Goal: Find contact information: Find contact information

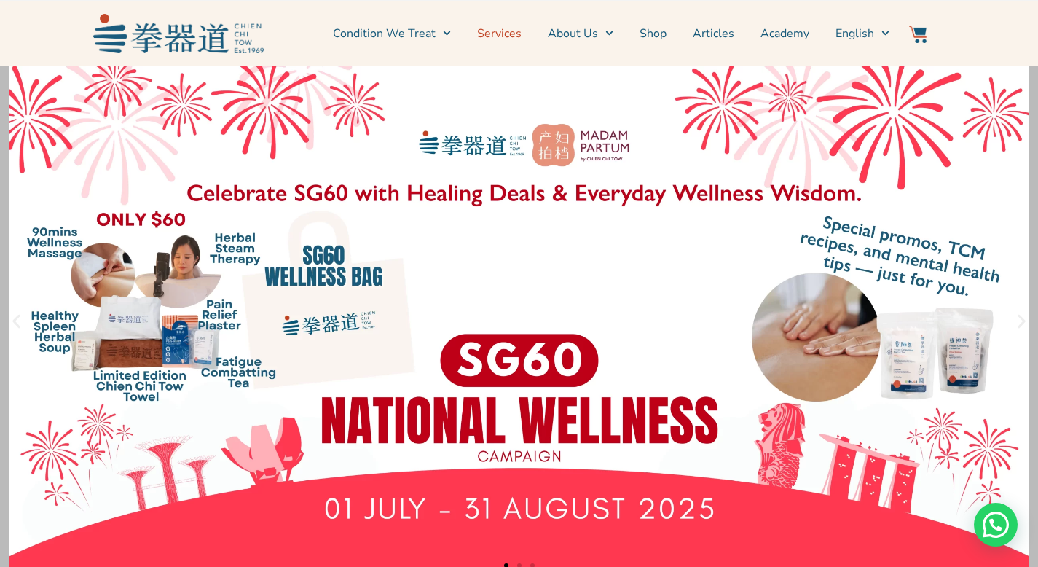
click at [504, 28] on link "Services" at bounding box center [499, 33] width 44 height 36
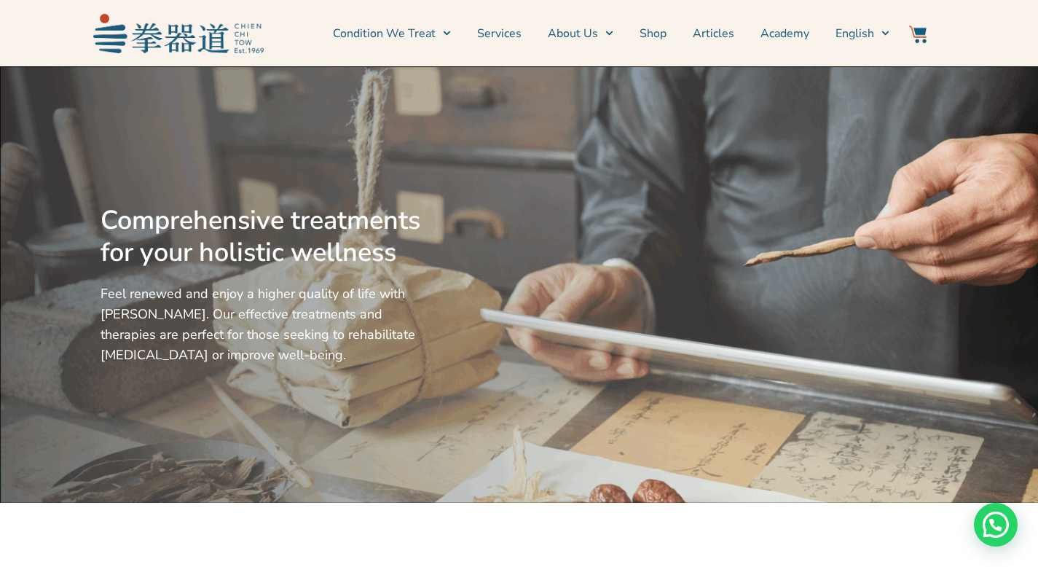
click at [493, 34] on link "Services" at bounding box center [499, 33] width 44 height 36
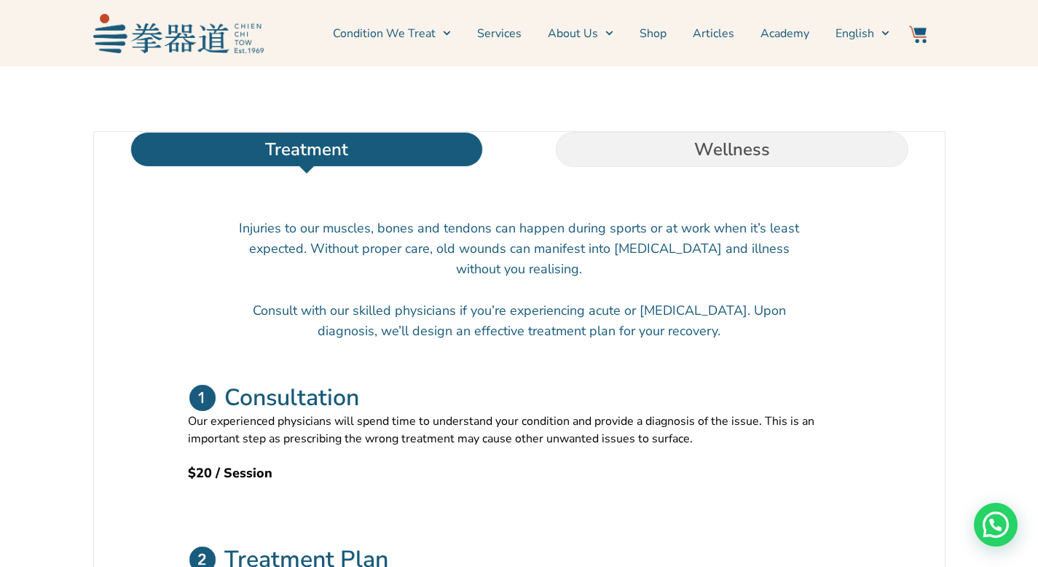
scroll to position [438, 0]
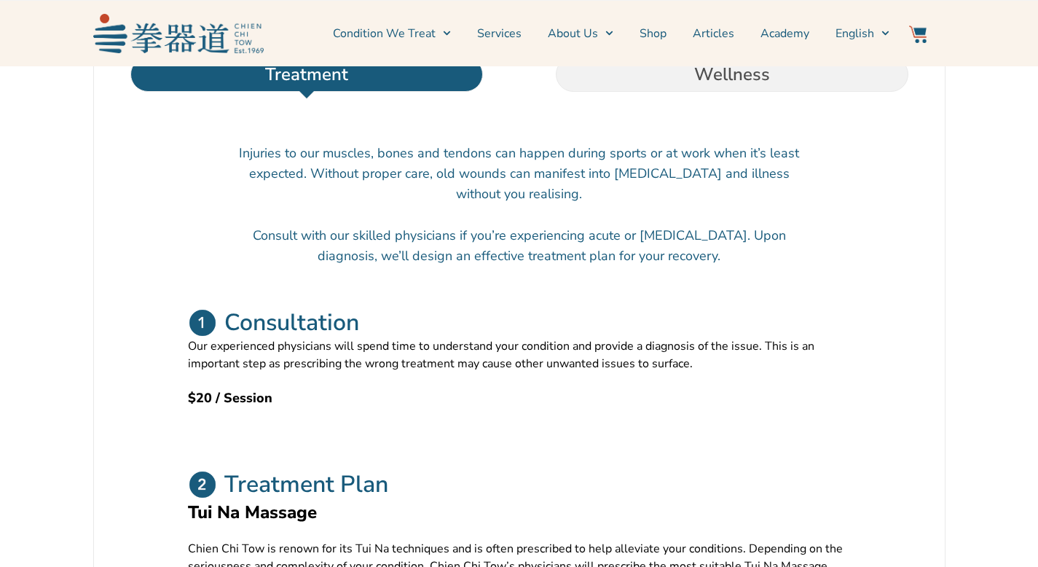
scroll to position [421, 0]
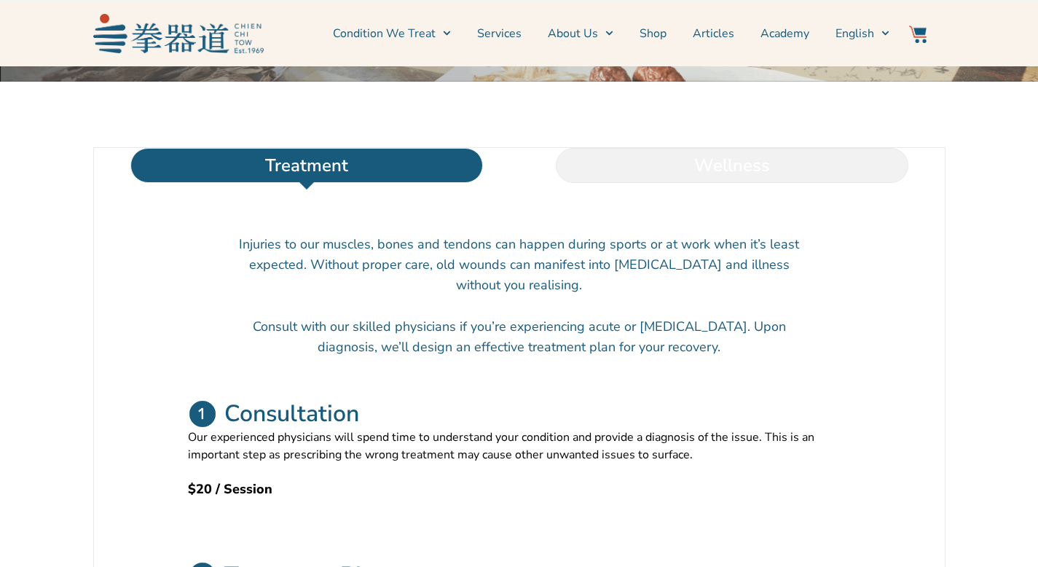
click at [723, 183] on li "Wellness" at bounding box center [731, 165] width 425 height 35
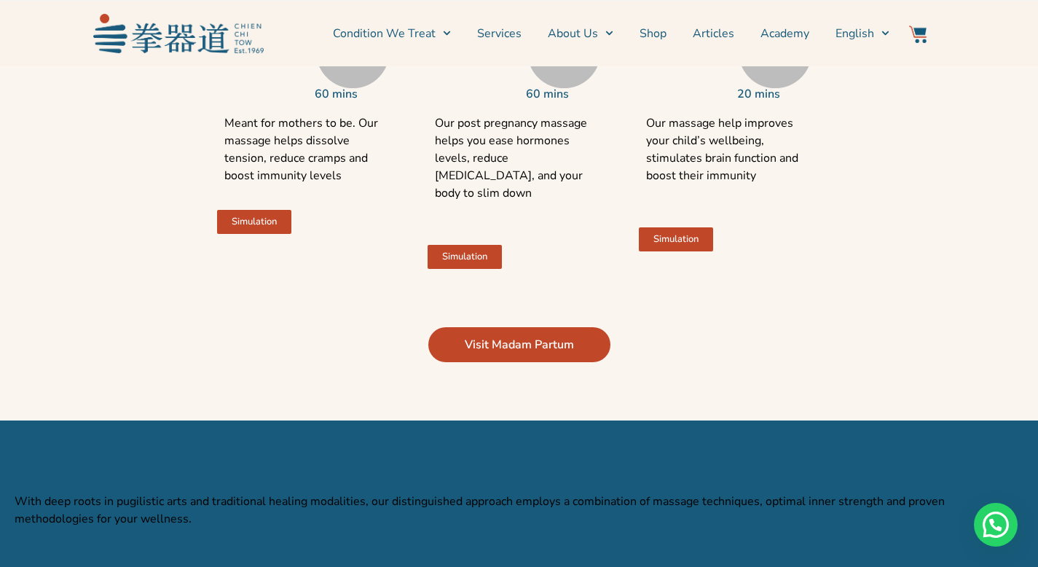
scroll to position [2881, 0]
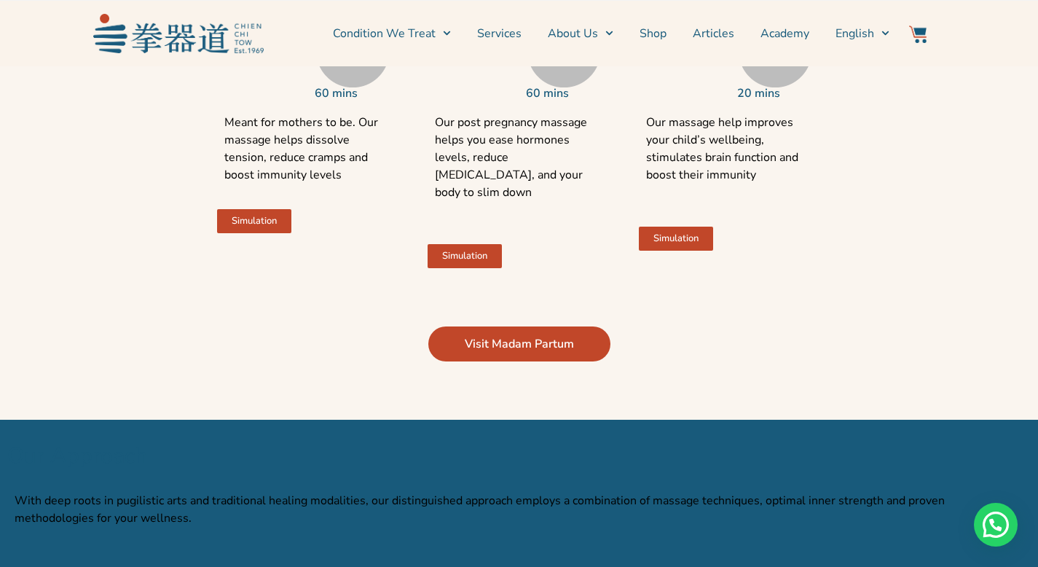
click at [580, 349] on link "Visit Madam Partum" at bounding box center [519, 343] width 182 height 35
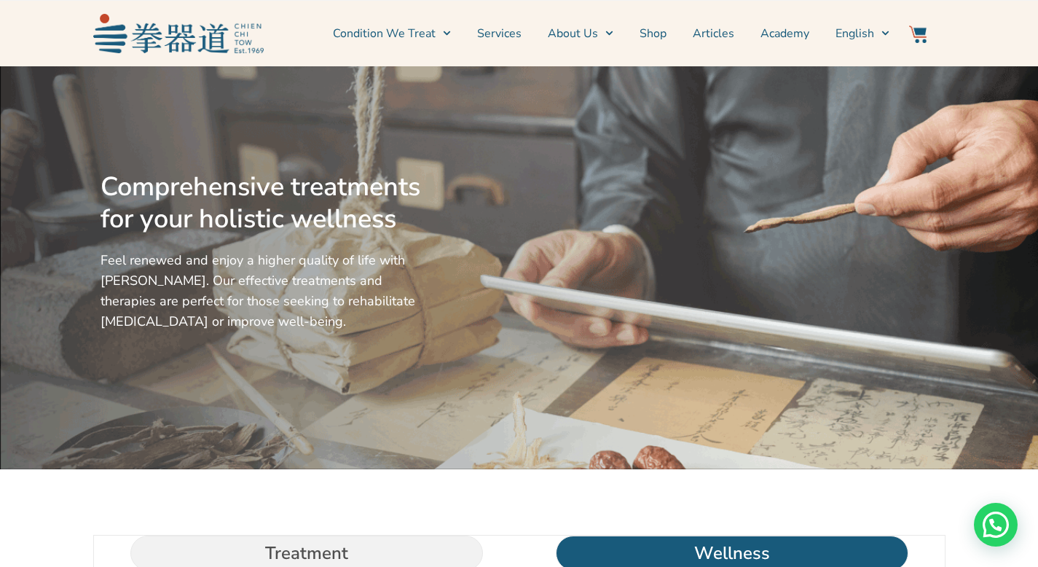
scroll to position [299, 0]
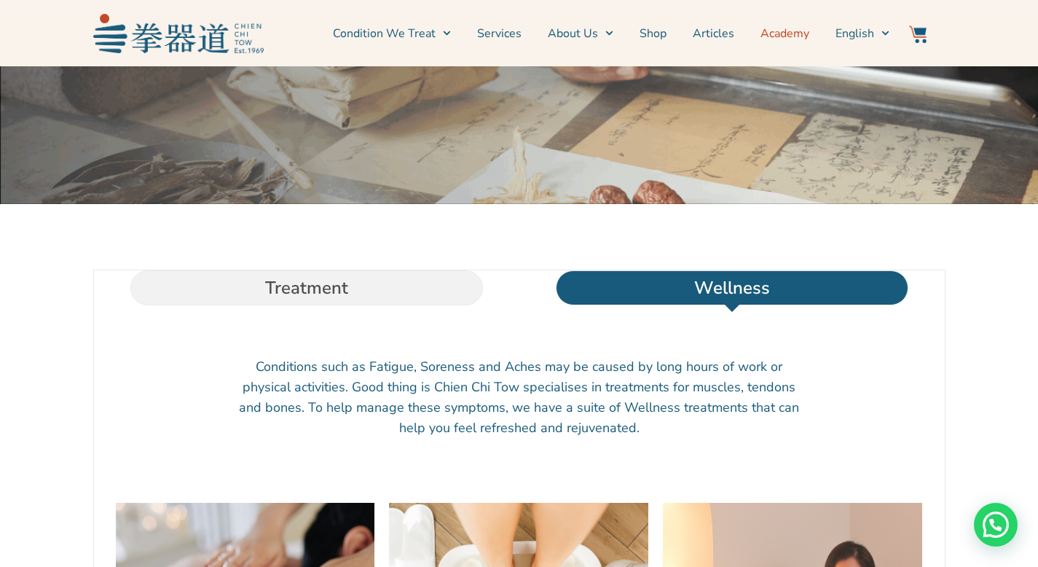
click at [777, 31] on link "Academy" at bounding box center [784, 33] width 49 height 36
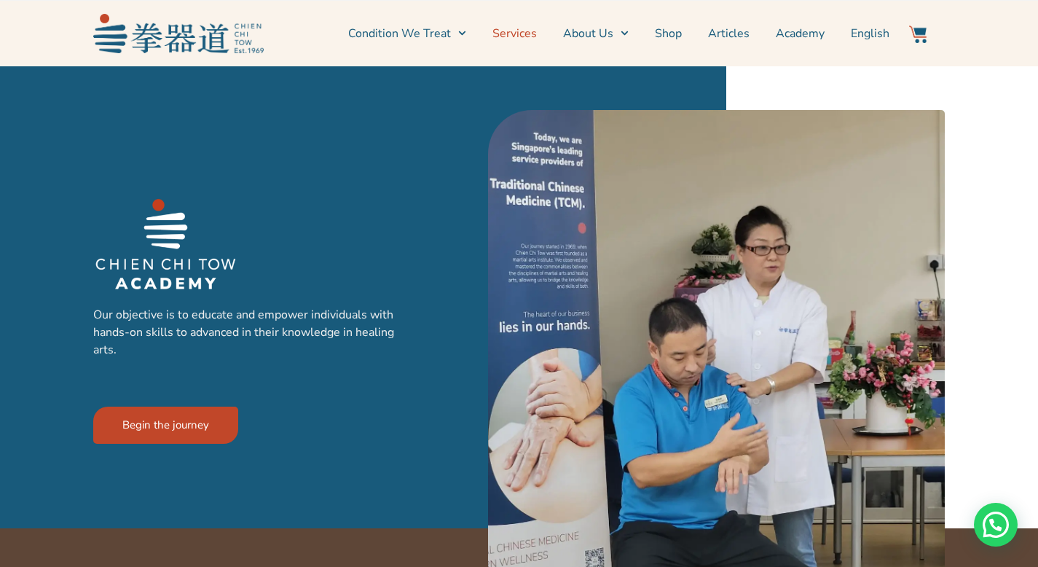
click at [525, 30] on link "Services" at bounding box center [514, 33] width 44 height 36
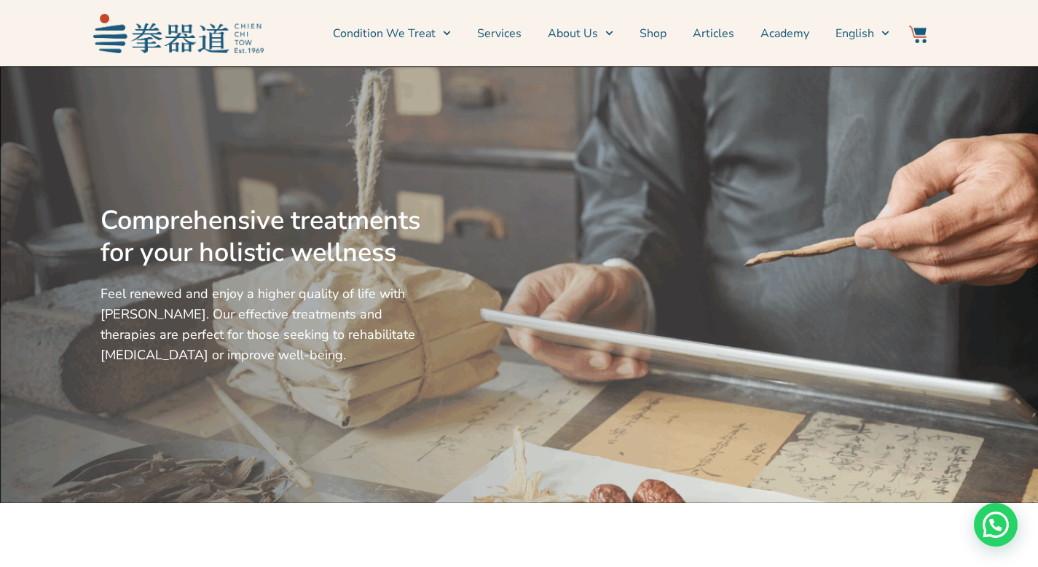
click at [506, 34] on link "Services" at bounding box center [499, 33] width 44 height 36
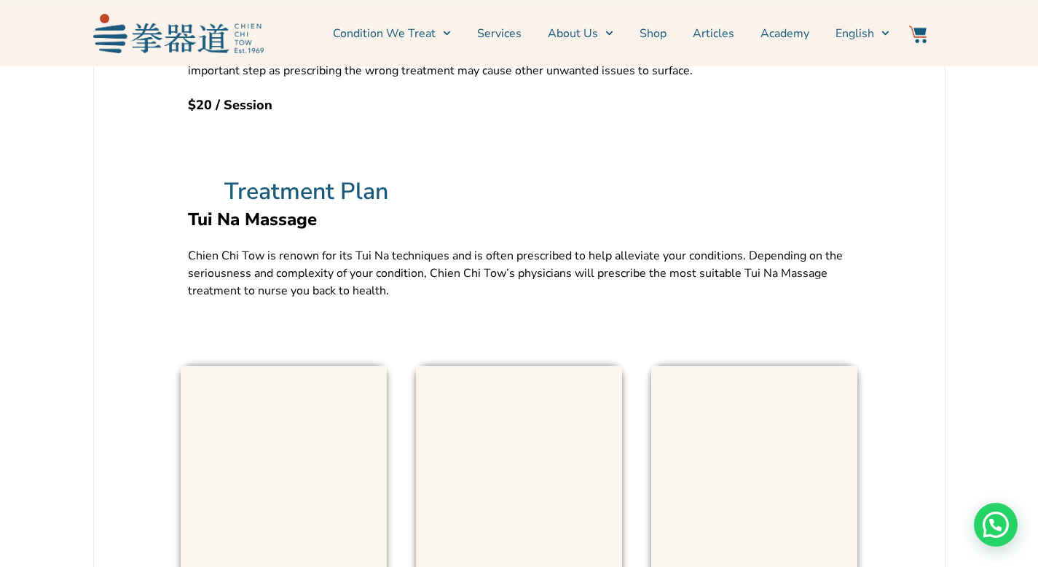
scroll to position [855, 0]
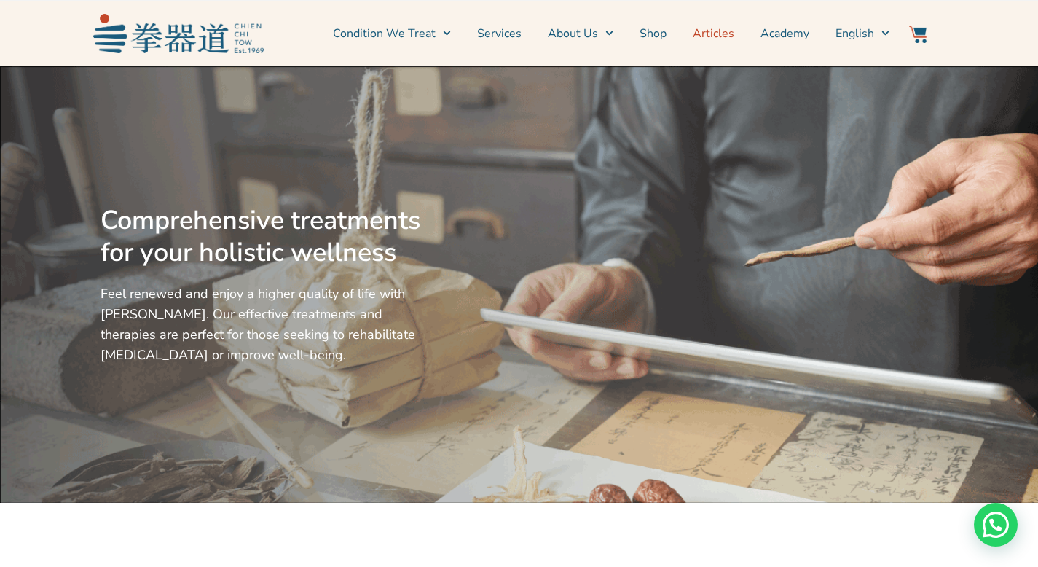
click at [704, 28] on link "Articles" at bounding box center [714, 33] width 42 height 36
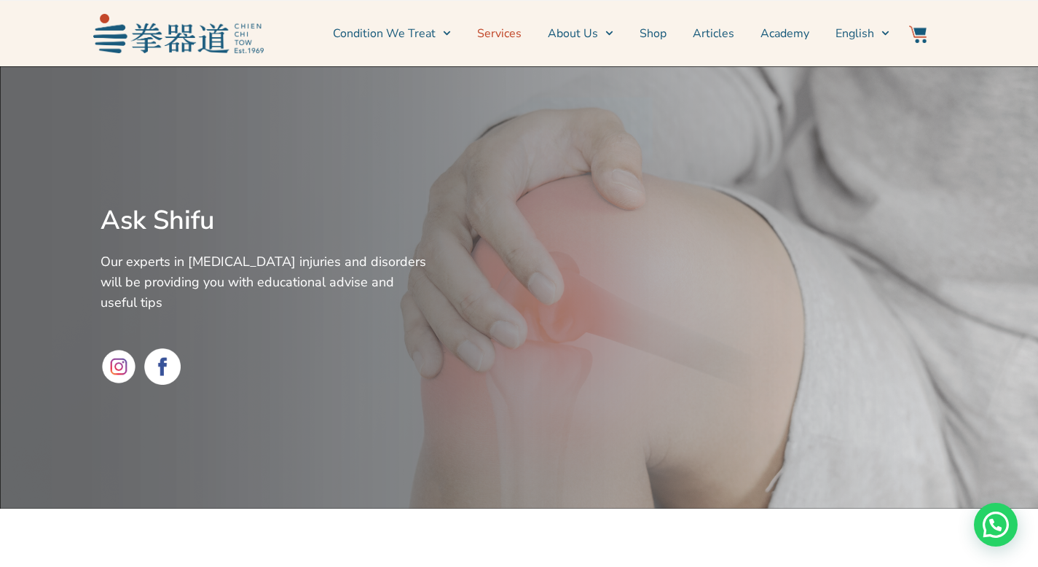
click at [511, 40] on link "Services" at bounding box center [499, 33] width 44 height 36
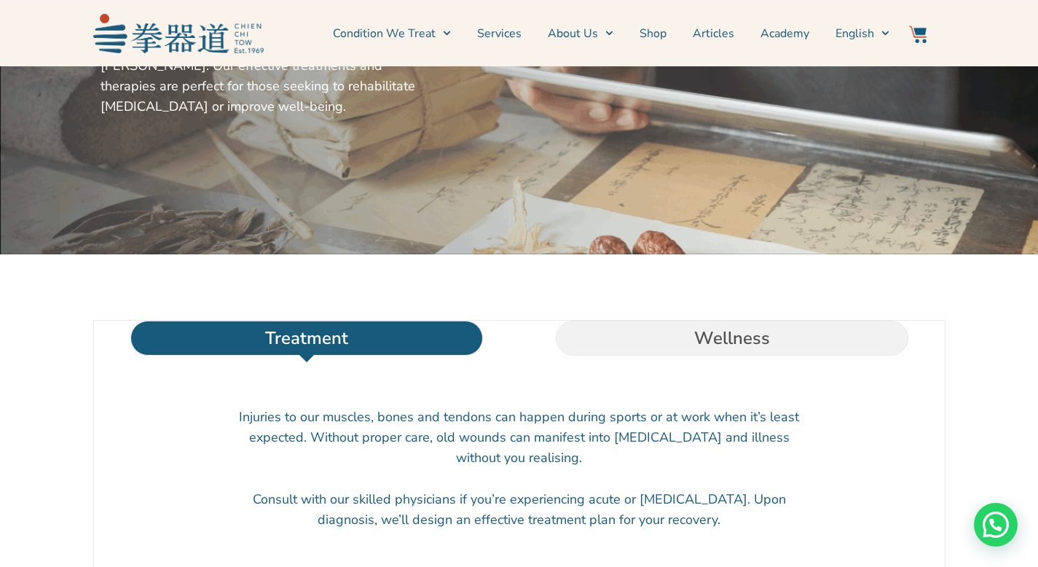
scroll to position [220, 0]
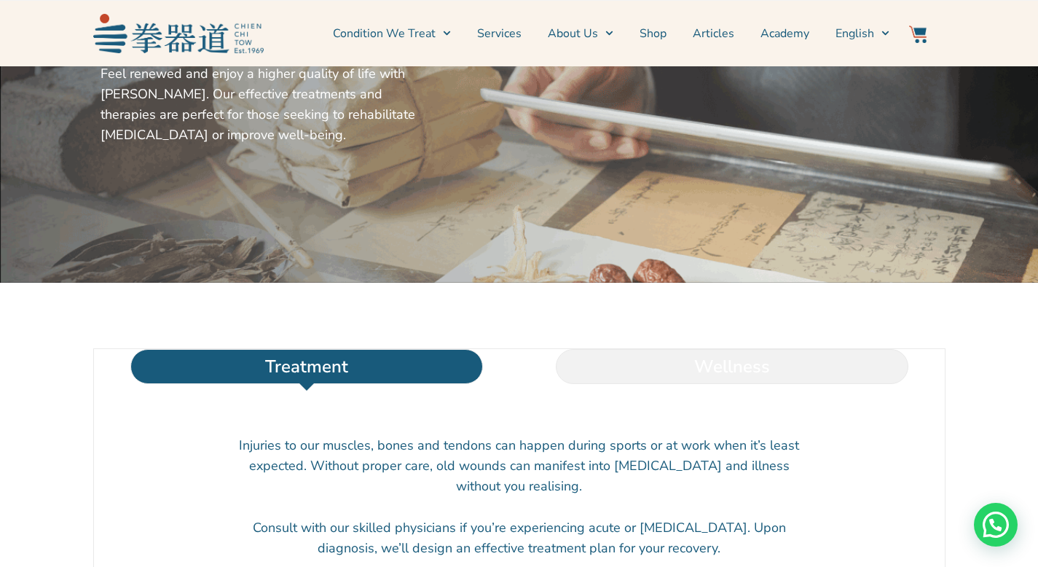
click at [707, 380] on li "Wellness" at bounding box center [731, 366] width 425 height 35
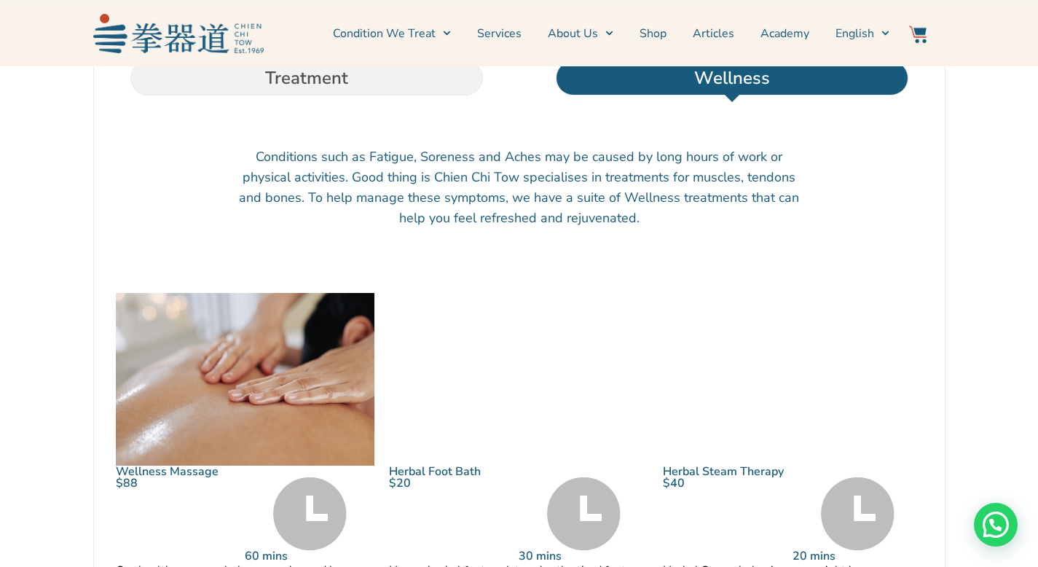
scroll to position [636, 0]
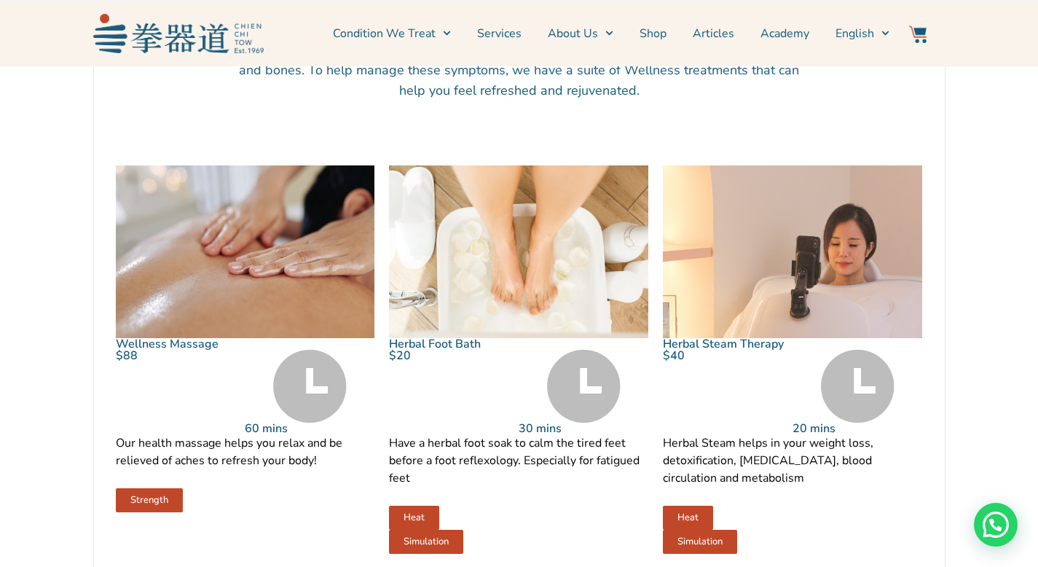
click at [791, 314] on img at bounding box center [792, 251] width 259 height 173
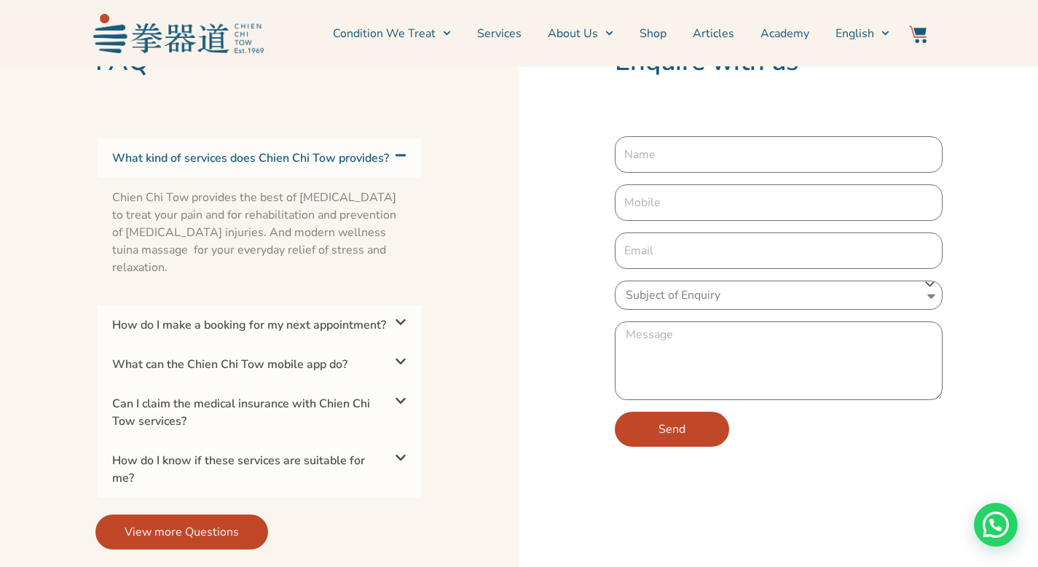
scroll to position [2744, 0]
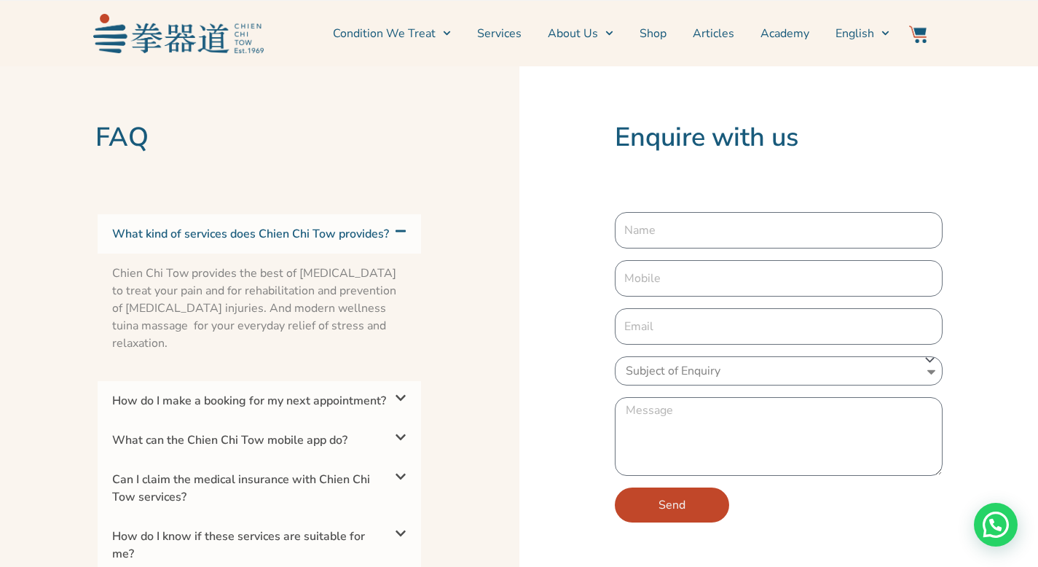
click at [205, 393] on link "How do I make a booking for my next appointment?" at bounding box center [249, 401] width 274 height 16
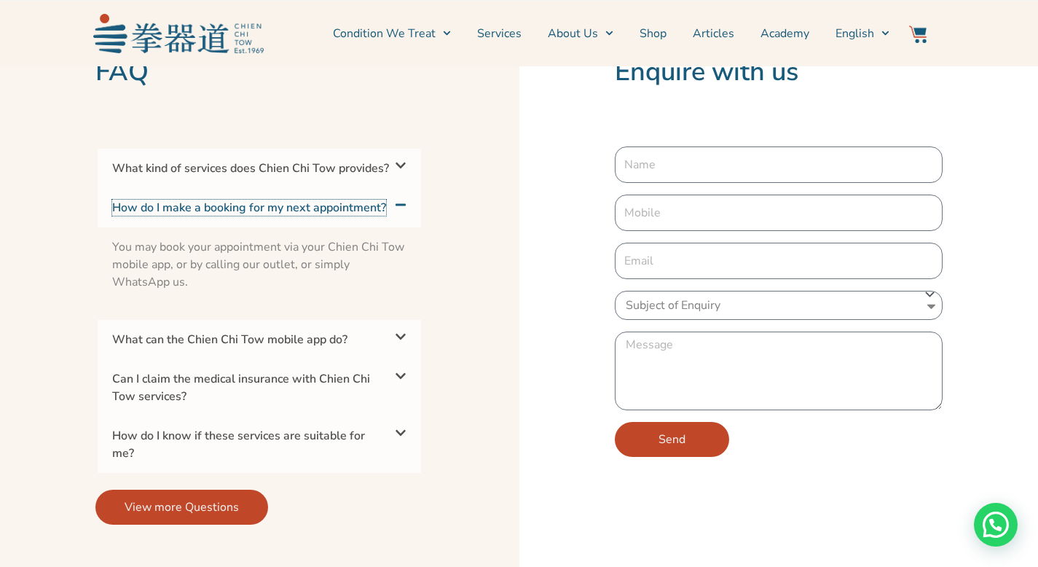
scroll to position [2812, 0]
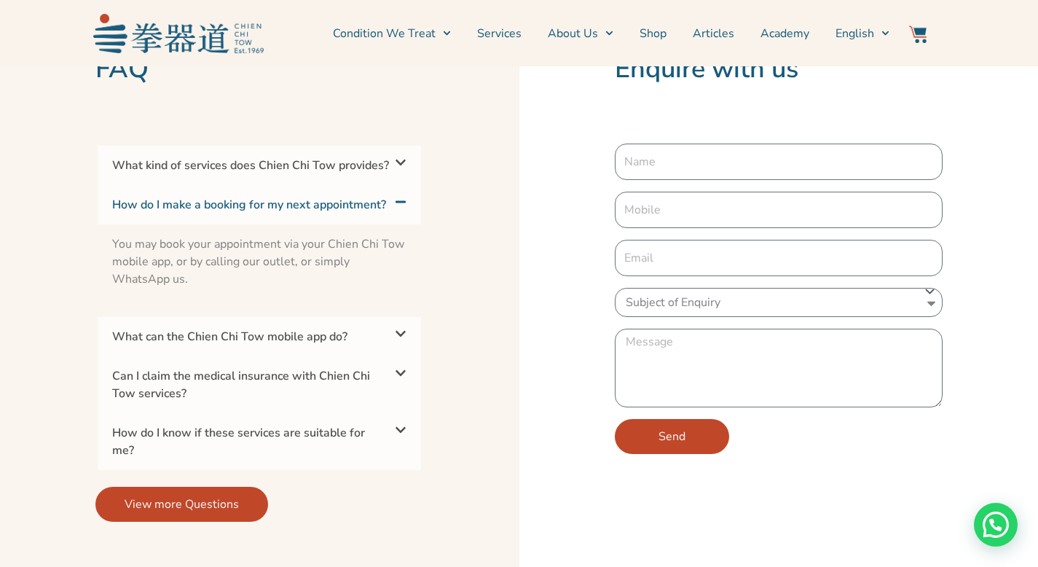
click at [374, 381] on div "Can I claim the medical insurance with Chien Chi Tow services?" at bounding box center [259, 384] width 323 height 57
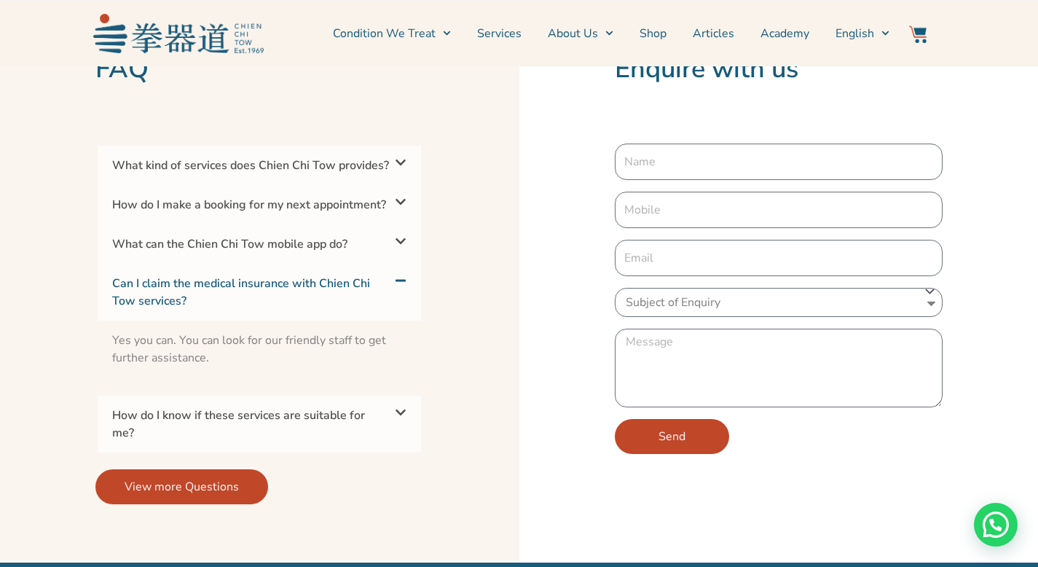
click at [326, 412] on link "How do I know if these services are suitable for me?" at bounding box center [238, 424] width 253 height 34
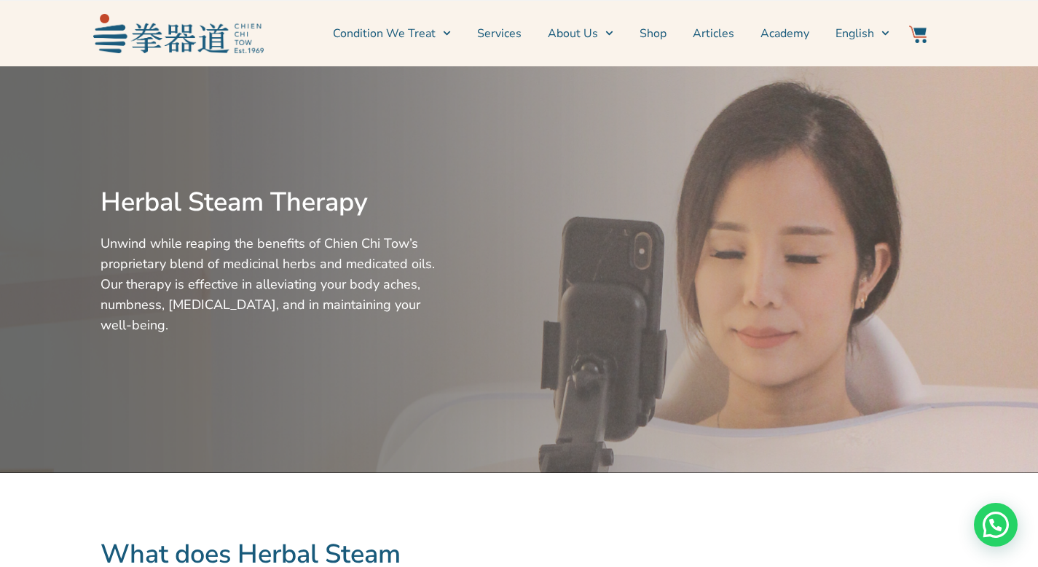
scroll to position [0, 0]
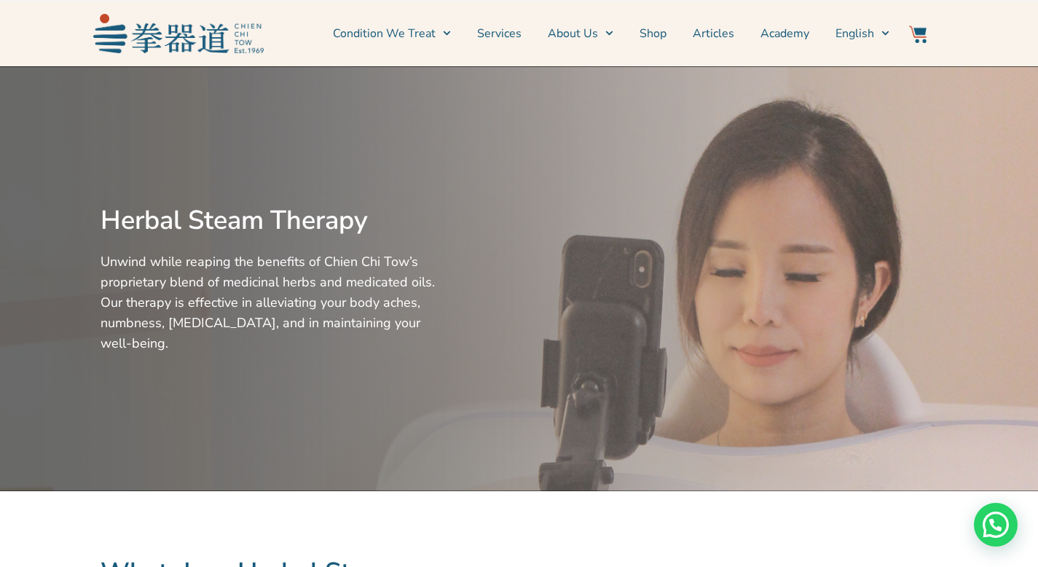
click at [194, 42] on img at bounding box center [178, 33] width 170 height 39
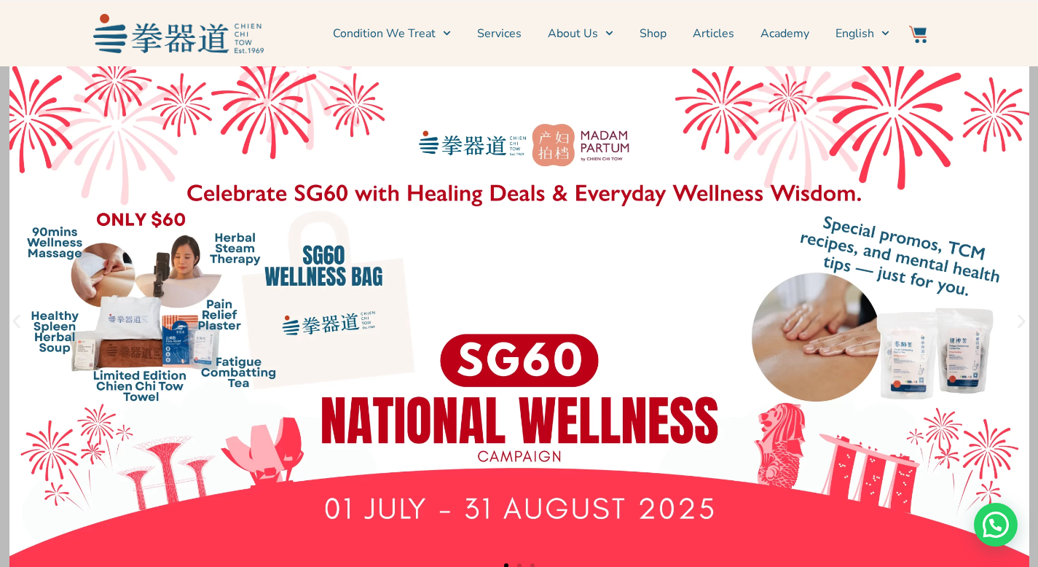
click at [141, 223] on link "1 / 3" at bounding box center [519, 321] width 1038 height 510
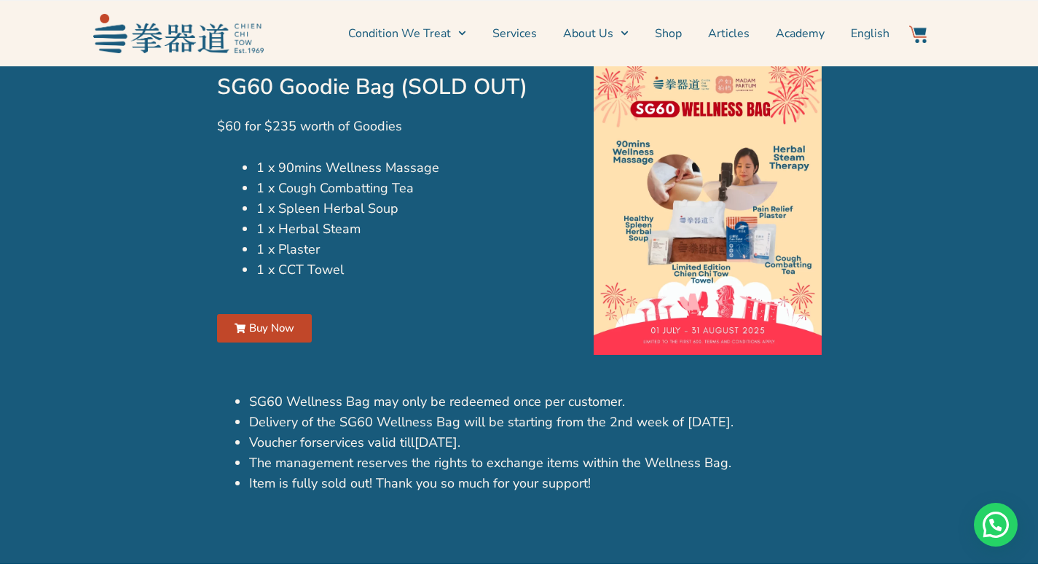
scroll to position [999, 0]
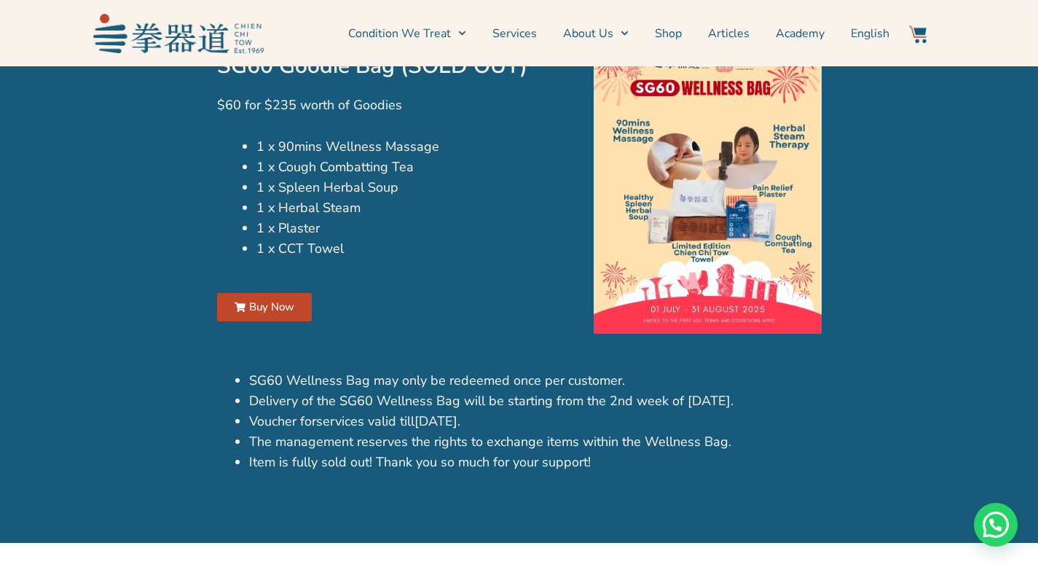
click at [237, 304] on icon at bounding box center [240, 306] width 11 height 9
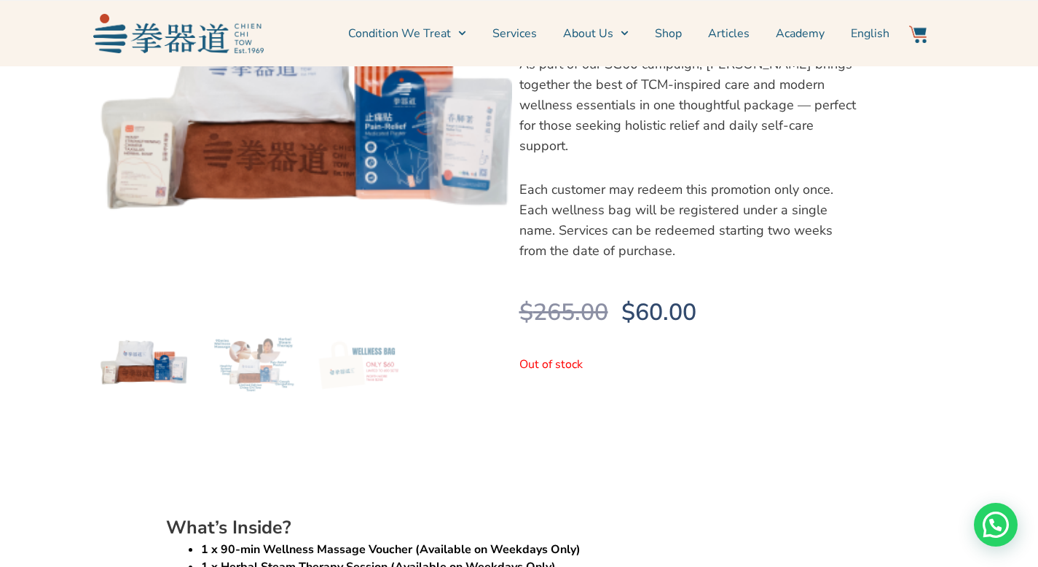
scroll to position [221, 0]
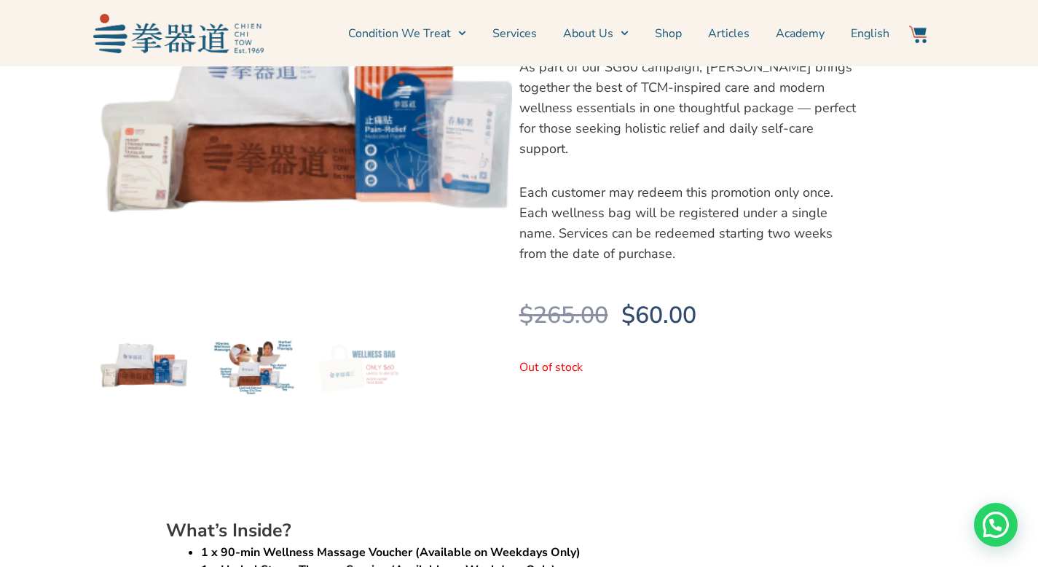
click at [269, 374] on img at bounding box center [251, 364] width 87 height 87
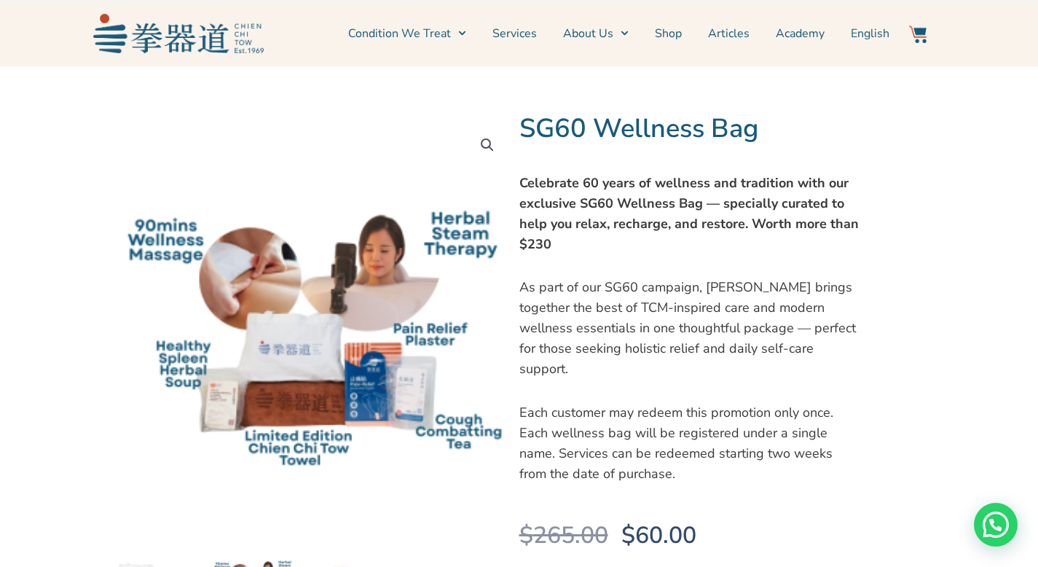
scroll to position [4, 0]
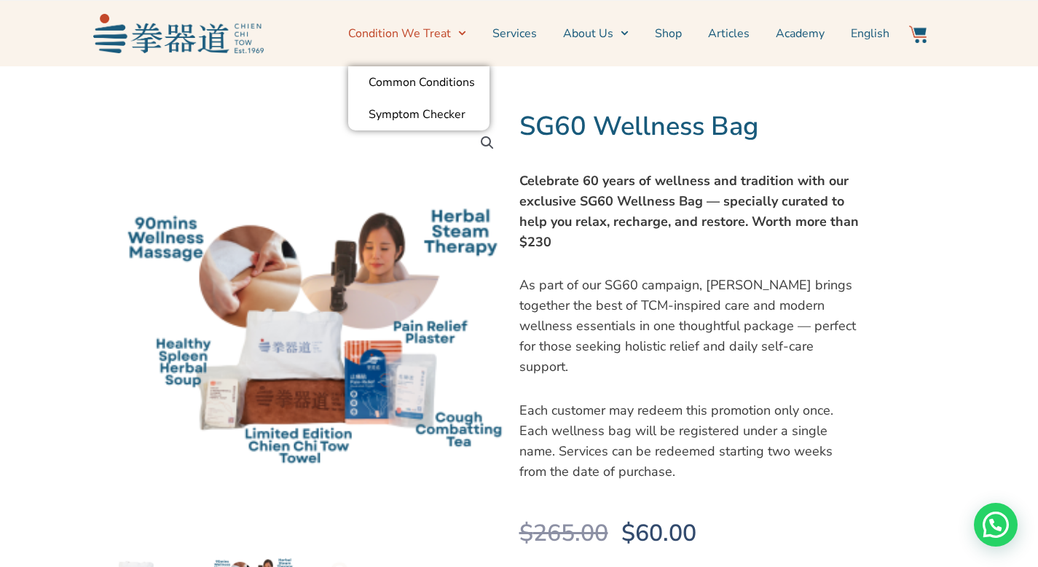
click at [422, 40] on link "Condition We Treat" at bounding box center [407, 33] width 118 height 36
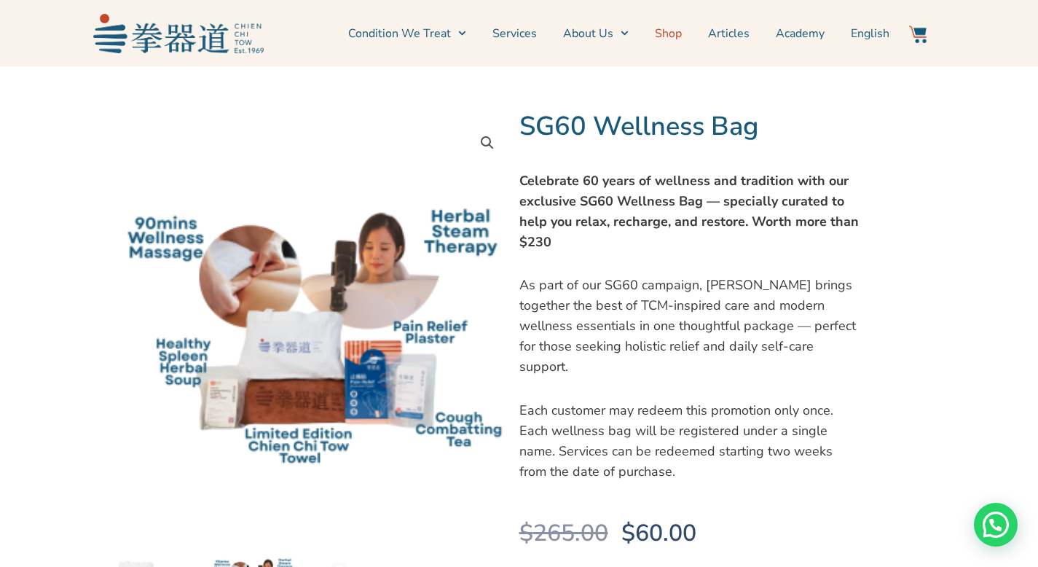
click at [677, 35] on link "Shop" at bounding box center [668, 33] width 27 height 36
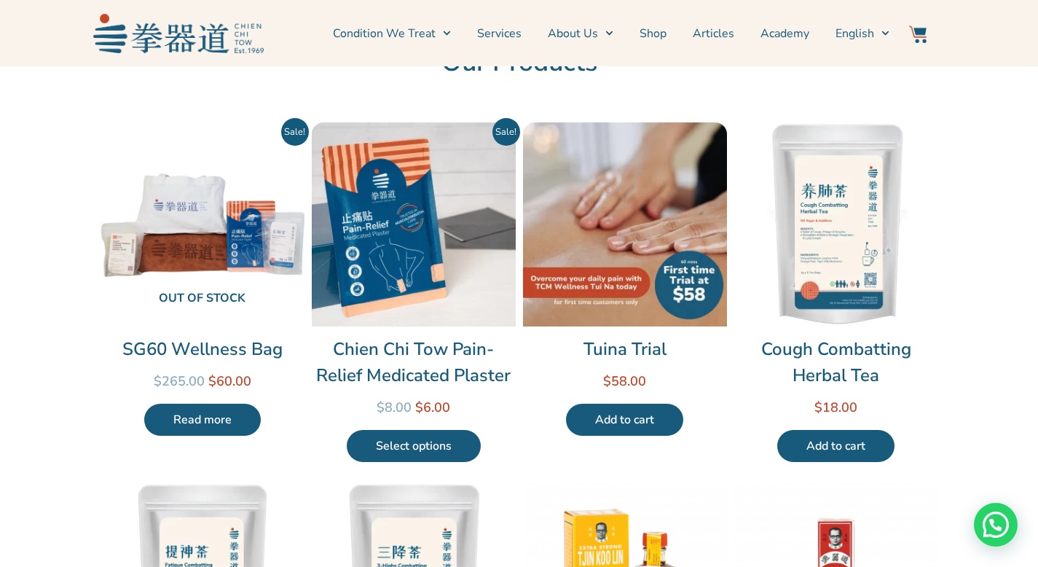
scroll to position [32, 0]
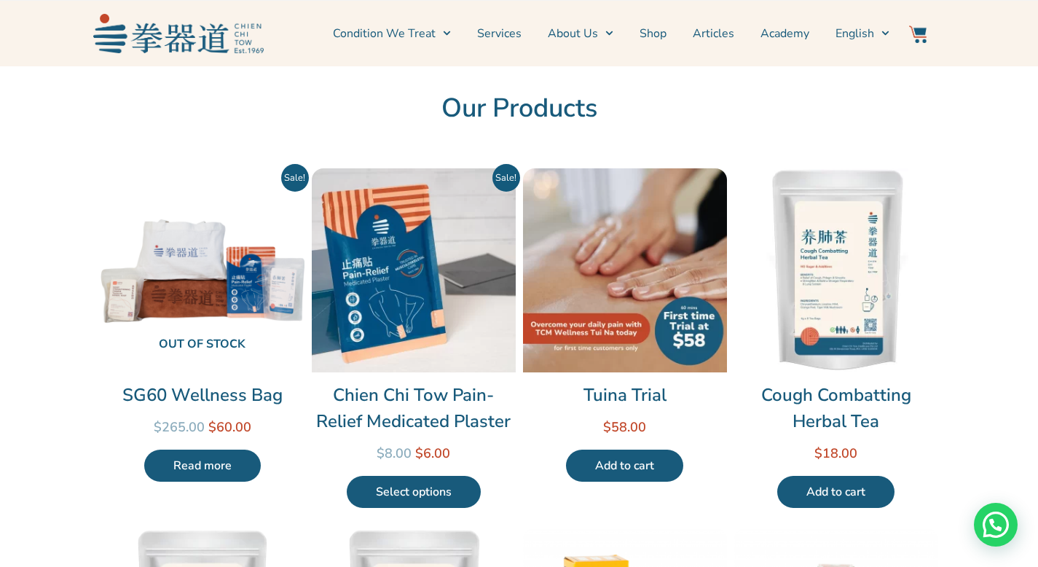
click at [645, 466] on link "Add to cart" at bounding box center [624, 465] width 117 height 32
click at [500, 32] on link "Services" at bounding box center [499, 33] width 44 height 36
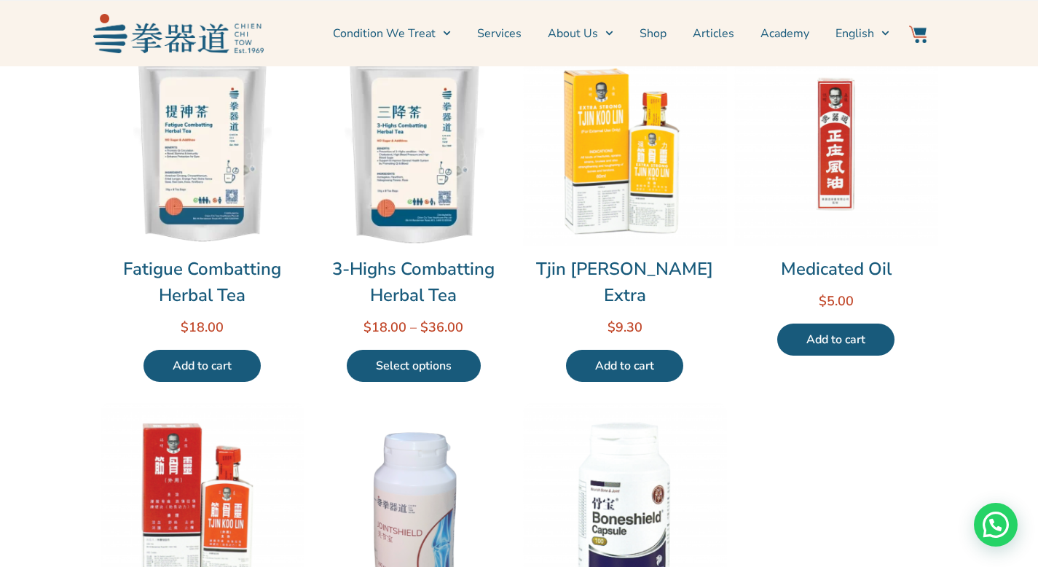
scroll to position [422, 0]
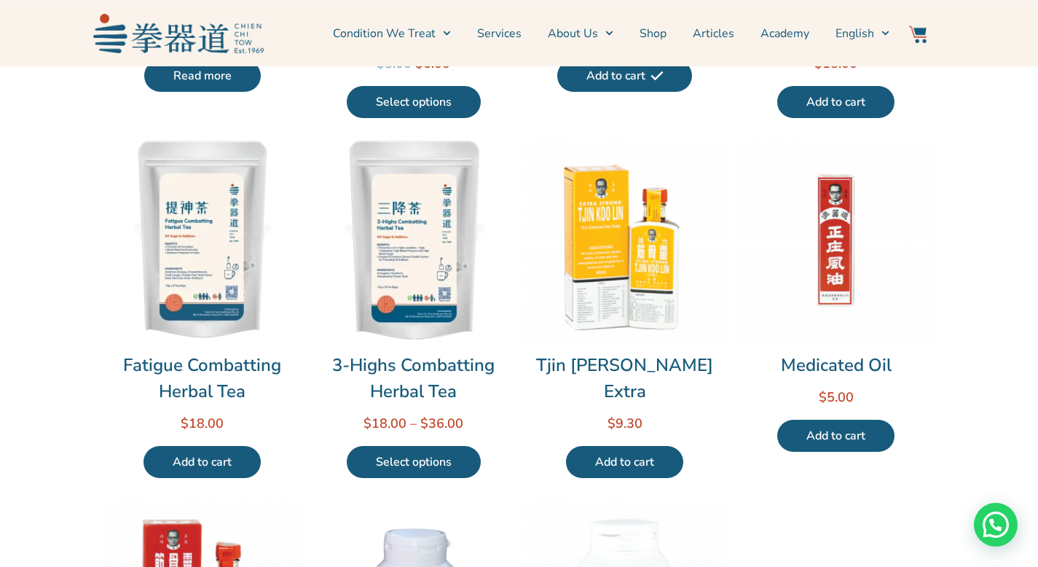
click at [454, 278] on img at bounding box center [414, 240] width 204 height 204
click at [426, 225] on img at bounding box center [414, 240] width 204 height 204
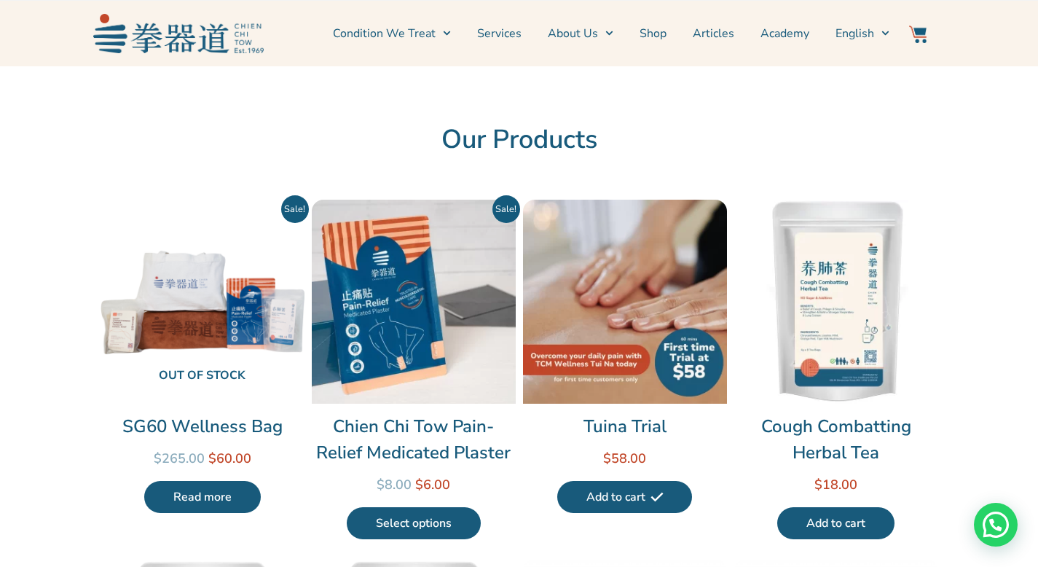
scroll to position [0, 0]
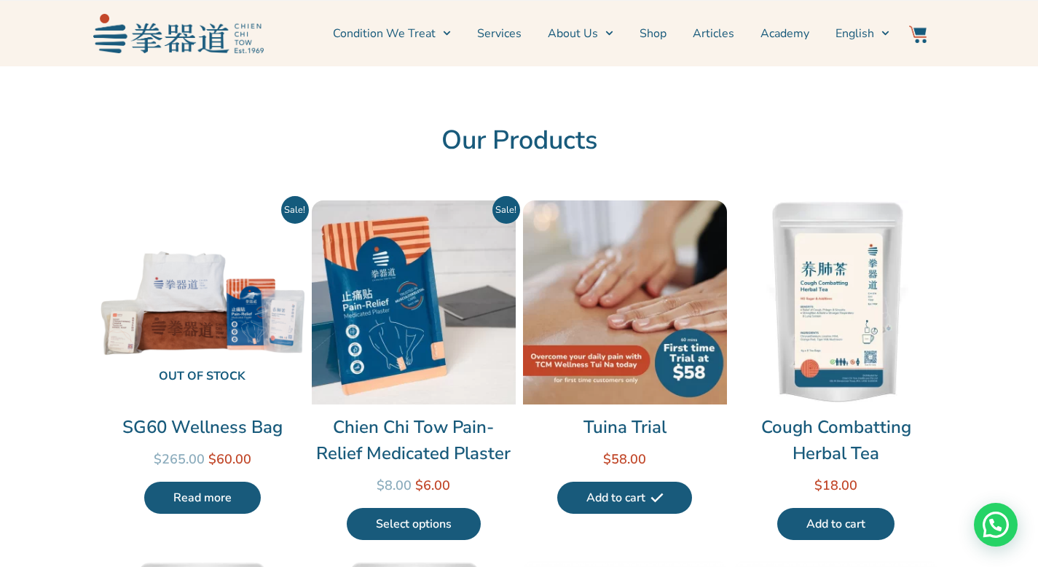
click at [657, 35] on link "Shop" at bounding box center [652, 33] width 27 height 36
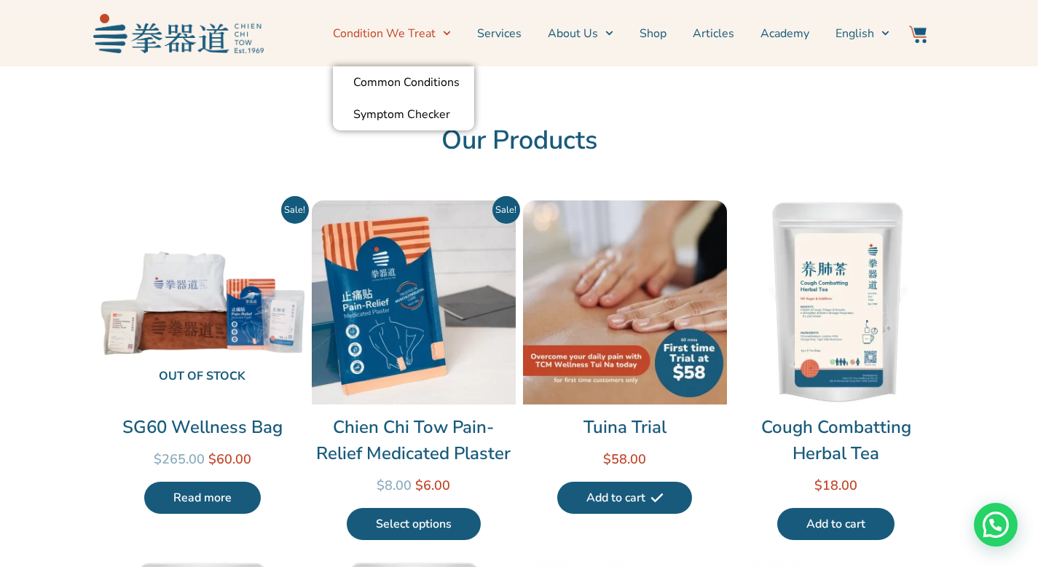
click at [374, 25] on link "Condition We Treat" at bounding box center [392, 33] width 118 height 36
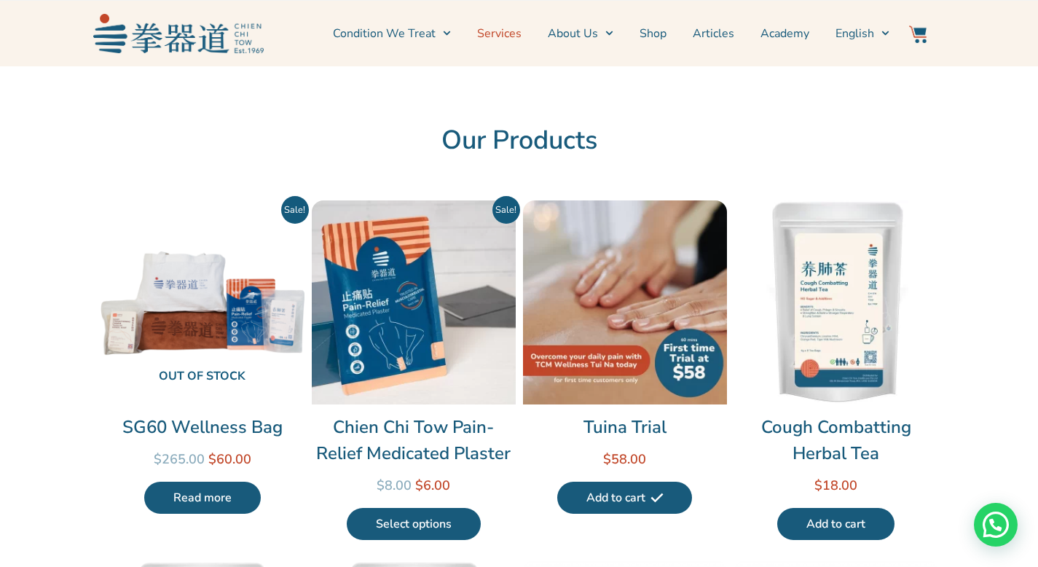
click at [521, 33] on link "Services" at bounding box center [499, 33] width 44 height 36
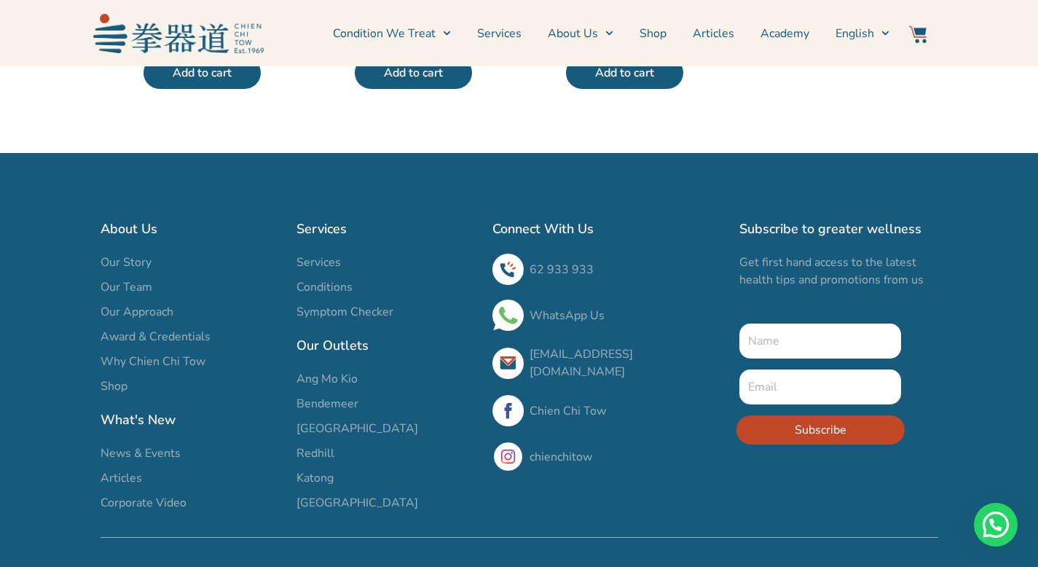
scroll to position [1179, 0]
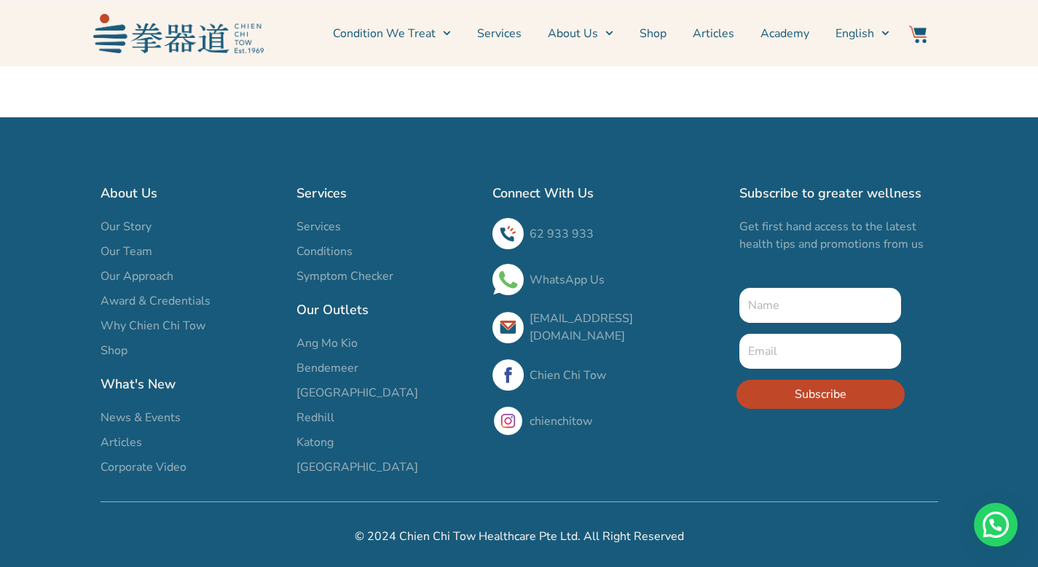
click at [318, 341] on span "Ang Mo Kio" at bounding box center [326, 342] width 61 height 17
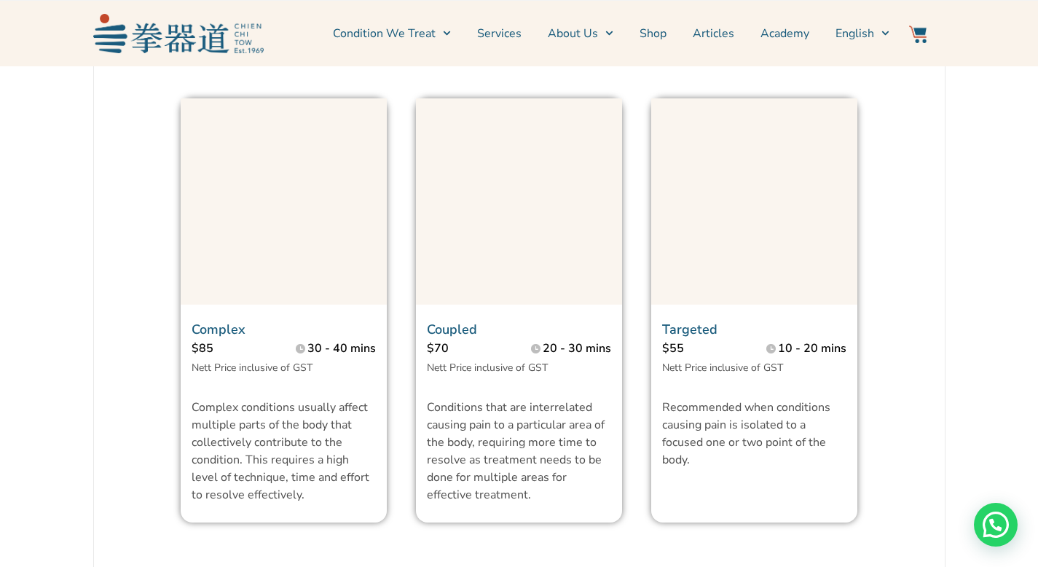
scroll to position [1069, 0]
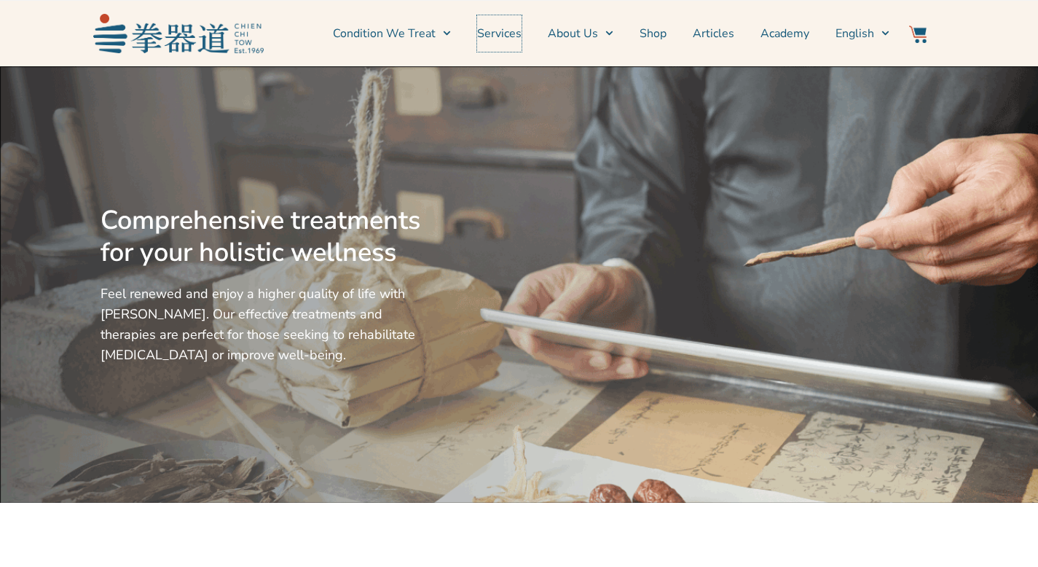
click at [521, 33] on link "Services" at bounding box center [499, 33] width 44 height 36
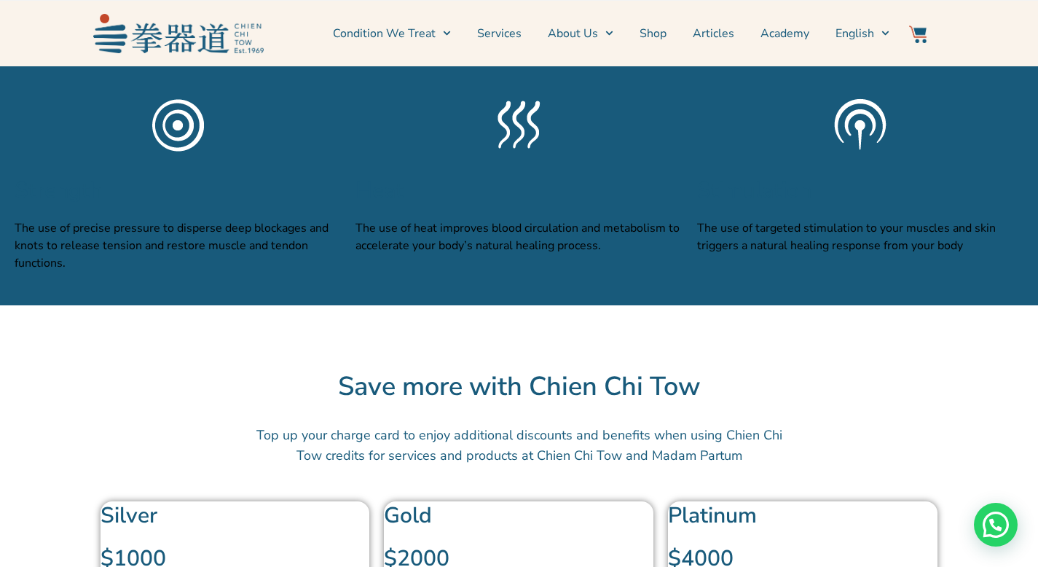
scroll to position [4974, 0]
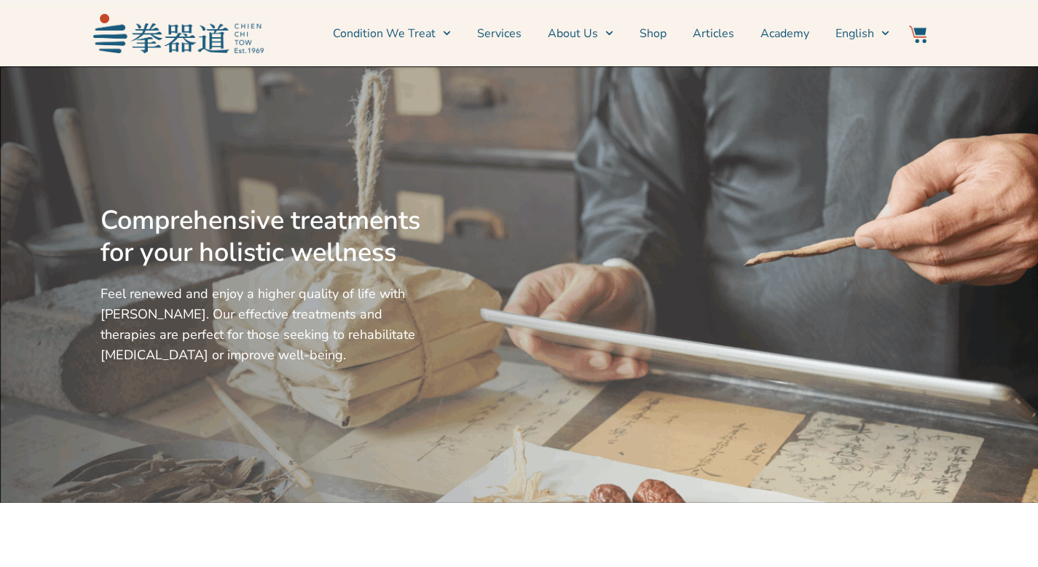
click at [183, 39] on img at bounding box center [178, 33] width 170 height 39
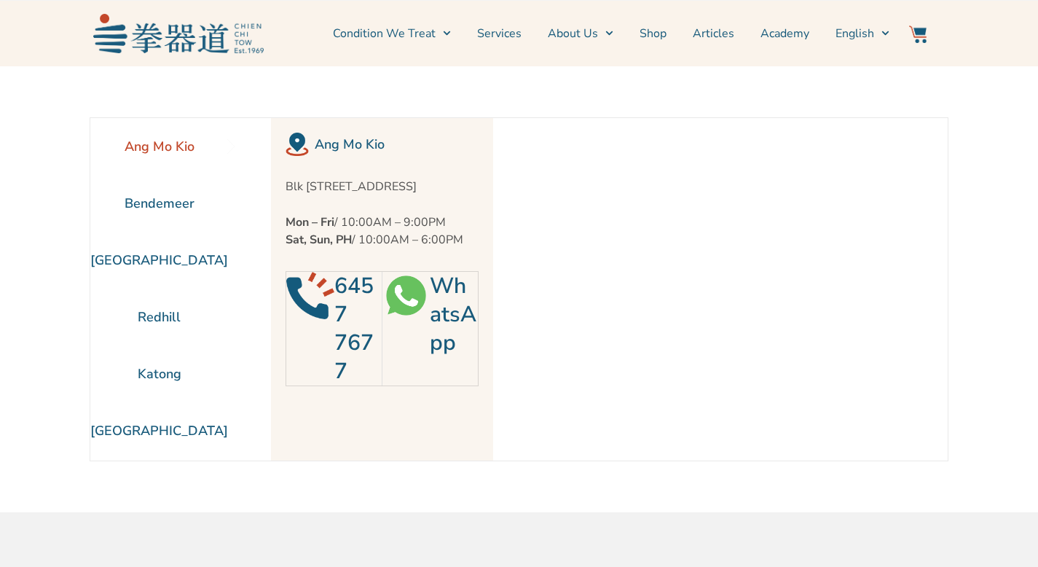
scroll to position [66, 0]
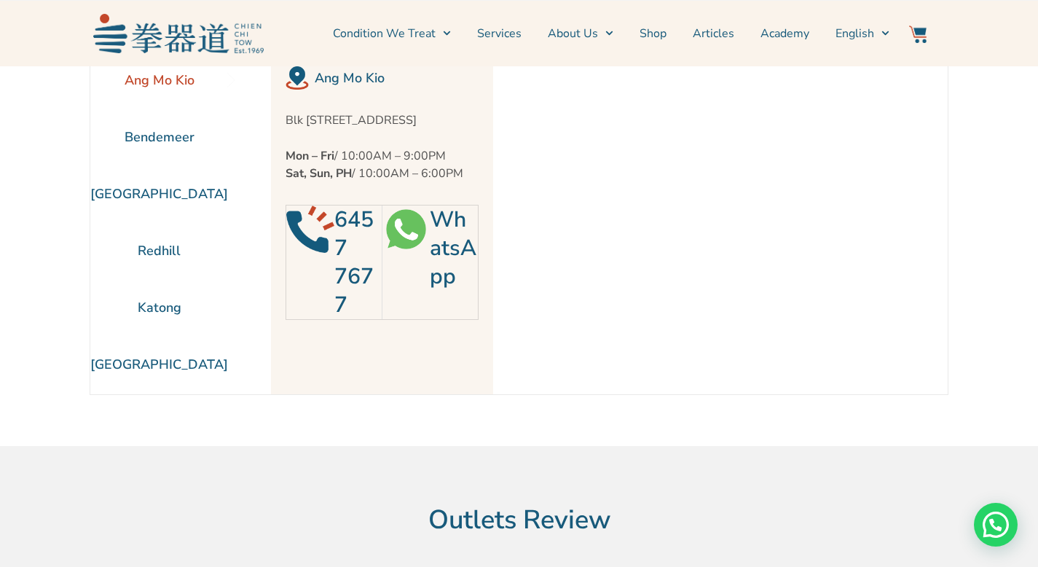
drag, startPoint x: 280, startPoint y: 118, endPoint x: 430, endPoint y: 138, distance: 151.3
click at [430, 138] on div "Ang Mo Kio Blk 452 Ang Mo Kio Avenue 10 #01-1783, Singapore 560452 Mon – Fri / …" at bounding box center [382, 223] width 222 height 342
copy p "Blk 452 Ang Mo Kio Avenue 10 #01-1783, Singapore 560452"
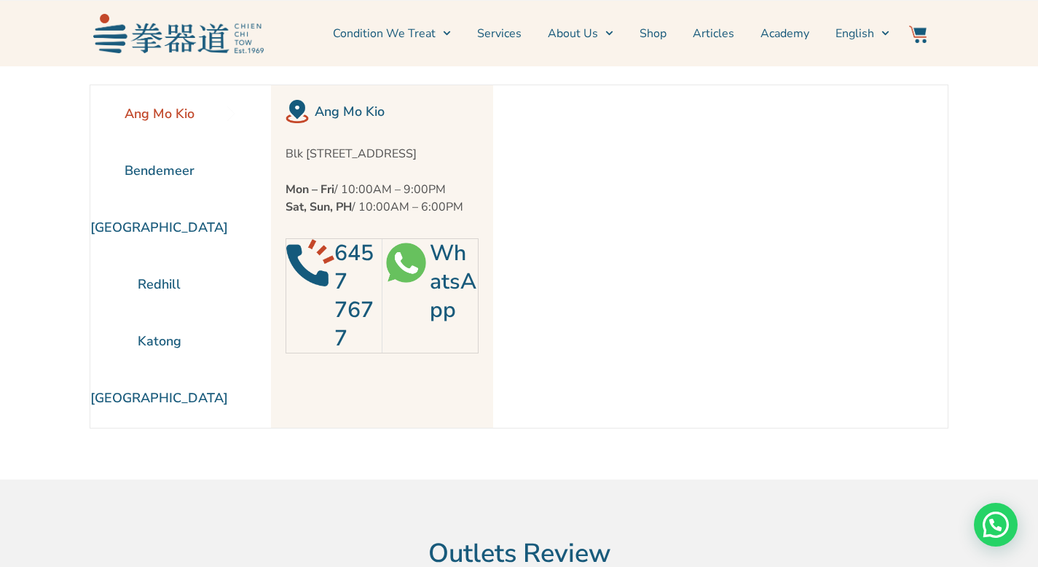
scroll to position [0, 0]
